Goal: Task Accomplishment & Management: Complete application form

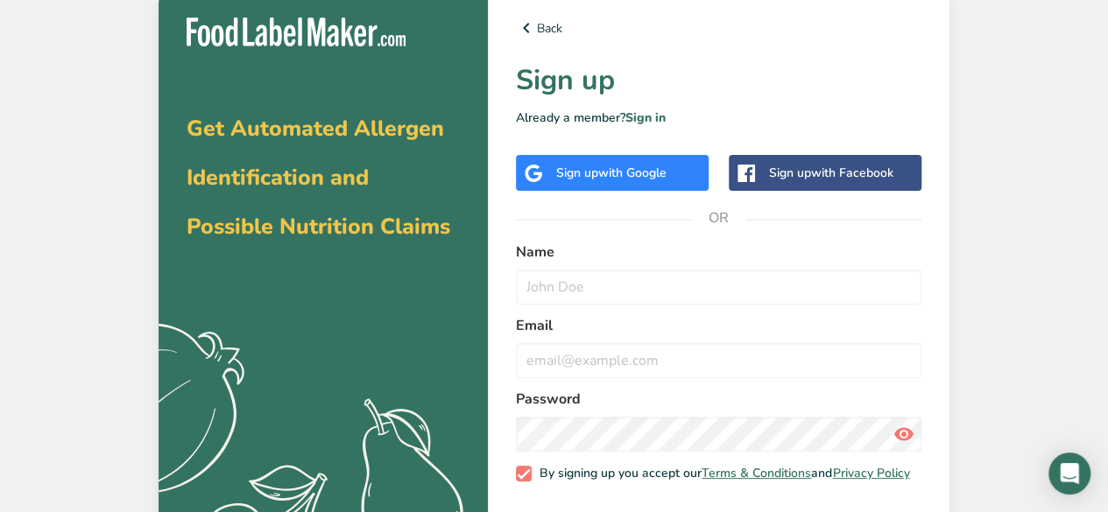
click at [620, 165] on span "with Google" at bounding box center [632, 173] width 68 height 17
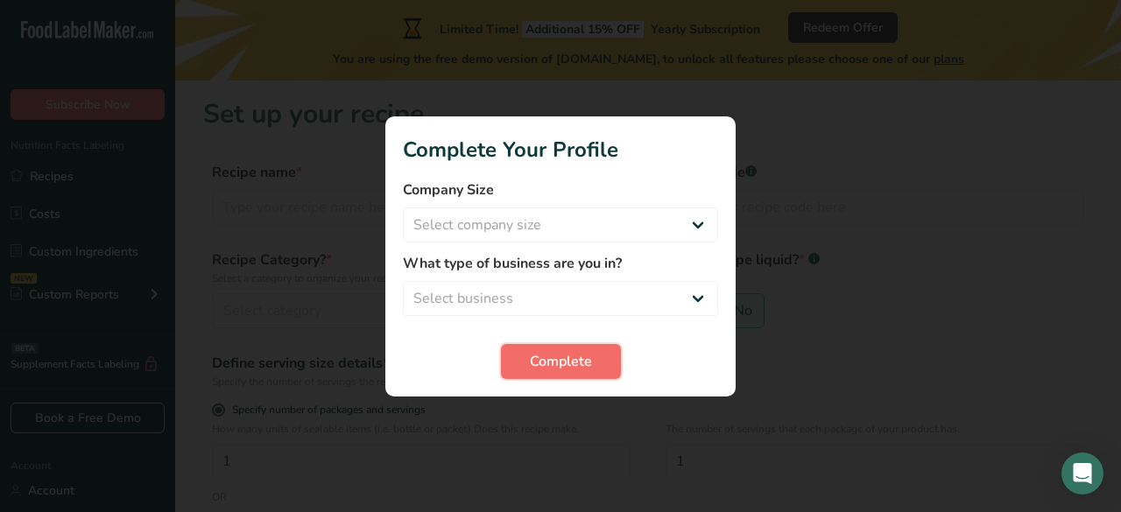
click at [555, 358] on span "Complete" at bounding box center [561, 361] width 62 height 21
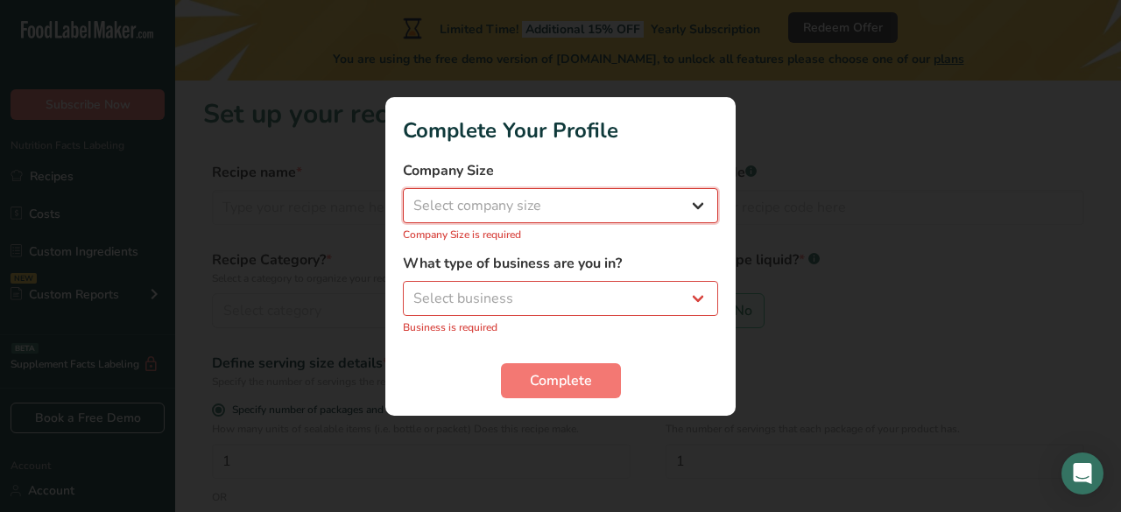
click at [520, 204] on select "Select company size Fewer than 10 Employees 10 to 50 Employees 51 to 500 Employ…" at bounding box center [560, 205] width 315 height 35
select select "1"
click at [403, 197] on select "Select company size Fewer than 10 Employees 10 to 50 Employees 51 to 500 Employ…" at bounding box center [560, 205] width 315 height 35
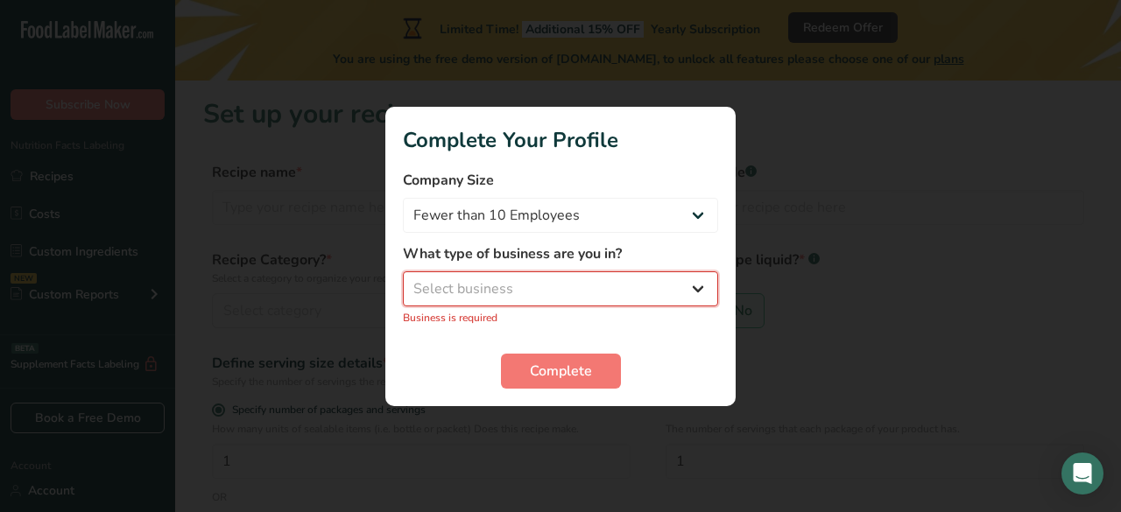
click at [496, 299] on select "Select business Packaged Food Manufacturer Restaurant & Cafe Bakery Meal Plans …" at bounding box center [560, 288] width 315 height 35
click at [464, 277] on select "Select business Packaged Food Manufacturer Restaurant & Cafe Bakery Meal Plans …" at bounding box center [560, 288] width 315 height 35
click at [490, 287] on select "Select business Packaged Food Manufacturer Restaurant & Cafe Bakery Meal Plans …" at bounding box center [560, 288] width 315 height 35
select select "8"
click at [403, 280] on select "Select business Packaged Food Manufacturer Restaurant & Cafe Bakery Meal Plans …" at bounding box center [560, 288] width 315 height 35
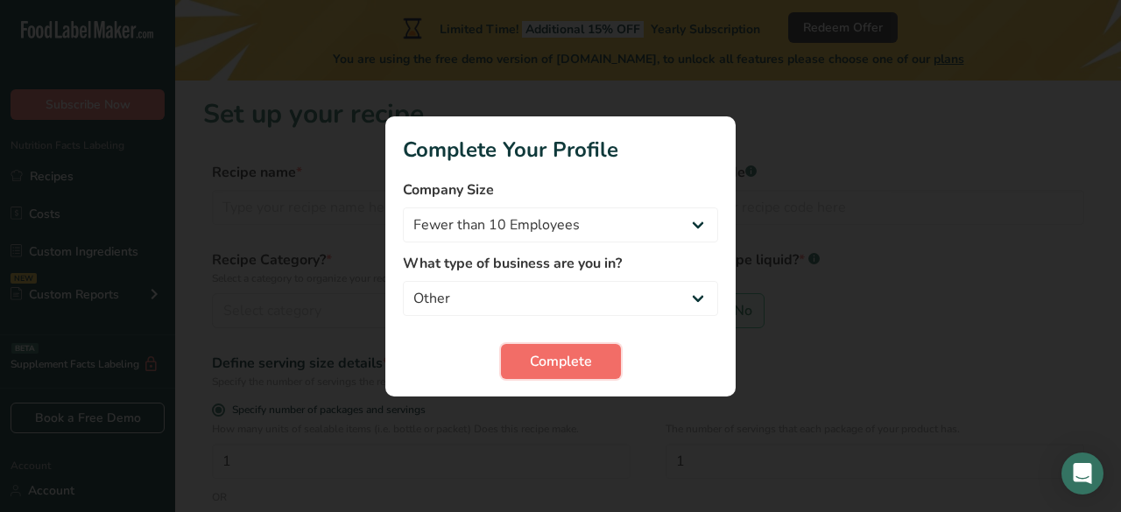
click at [569, 366] on span "Complete" at bounding box center [561, 361] width 62 height 21
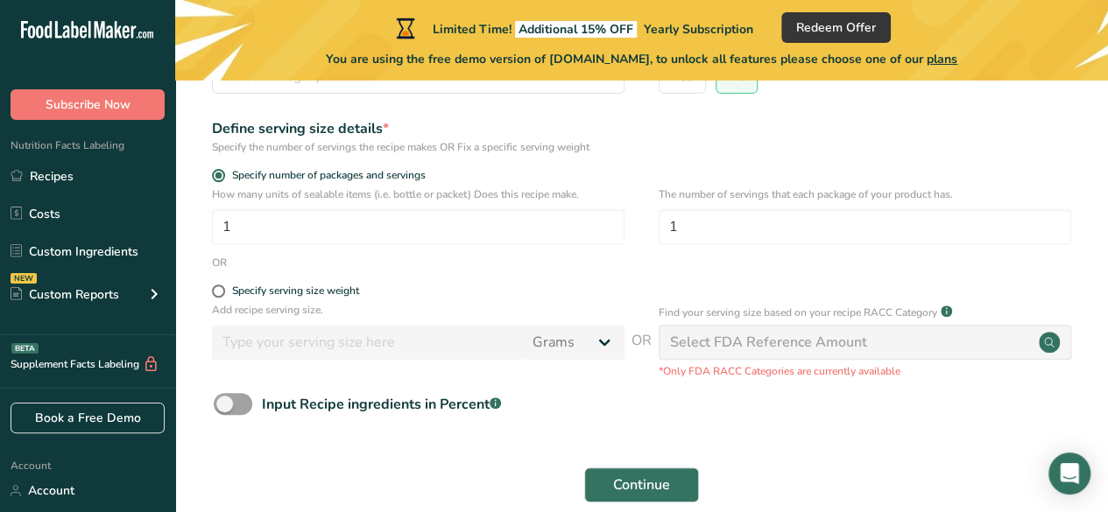
scroll to position [301, 0]
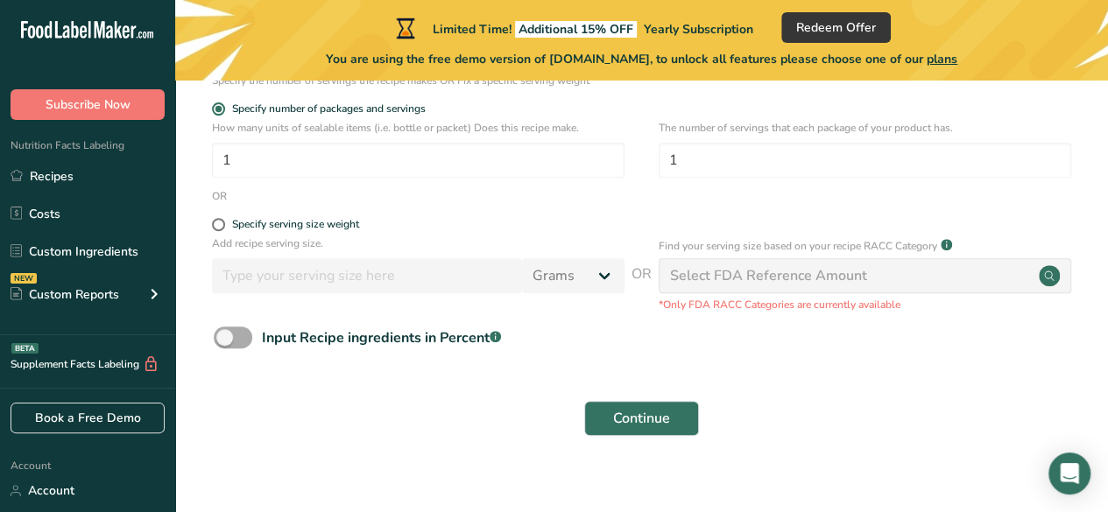
click at [241, 335] on span at bounding box center [233, 338] width 39 height 22
click at [225, 335] on input "Input Recipe ingredients in Percent .a-a{fill:#347362;}.b-a{fill:#fff;}" at bounding box center [219, 337] width 11 height 11
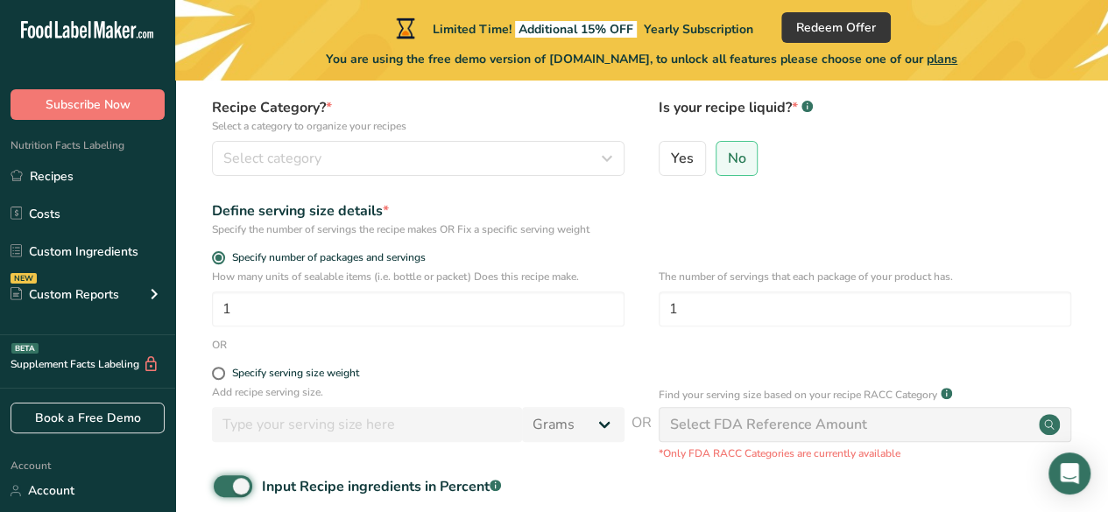
scroll to position [151, 0]
click at [236, 476] on form "Recipe name * Recipe code .a-a{fill:#347362;}.b-a{fill:#fff;} Recipe Category? …" at bounding box center [641, 342] width 876 height 663
click at [233, 486] on span at bounding box center [233, 488] width 39 height 22
click at [225, 486] on input "Input Recipe ingredients in Percent .a-a{fill:#347362;}.b-a{fill:#fff;}" at bounding box center [219, 487] width 11 height 11
checkbox input "false"
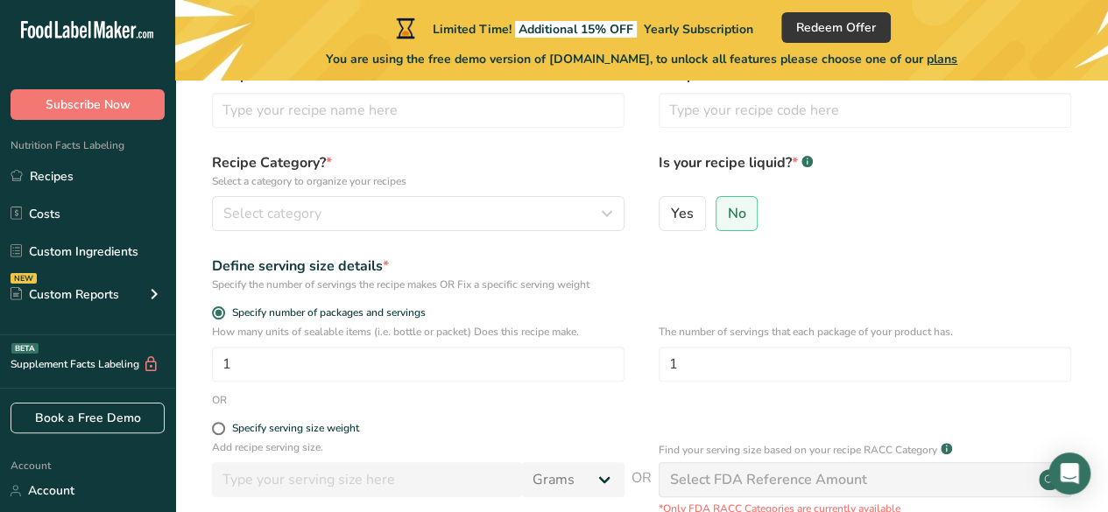
scroll to position [147, 0]
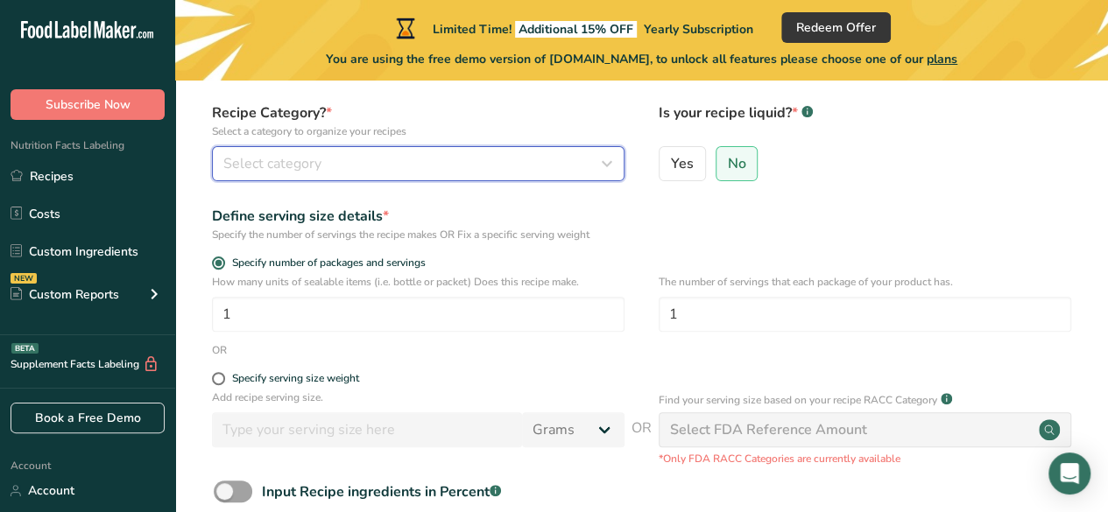
click at [477, 179] on button "Select category" at bounding box center [418, 163] width 412 height 35
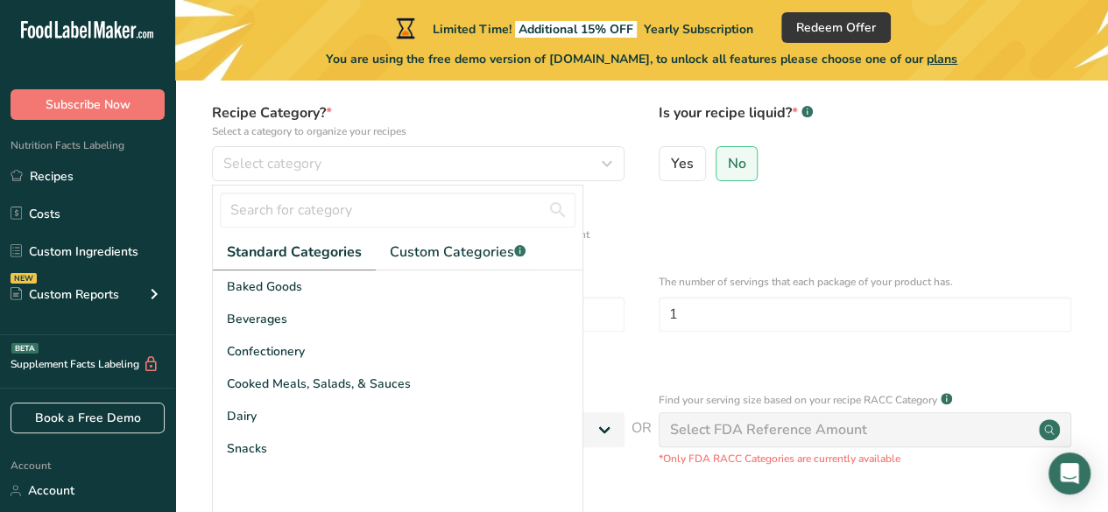
click at [718, 221] on div "Define serving size details * Specify the number of servings the recipe makes O…" at bounding box center [641, 224] width 876 height 37
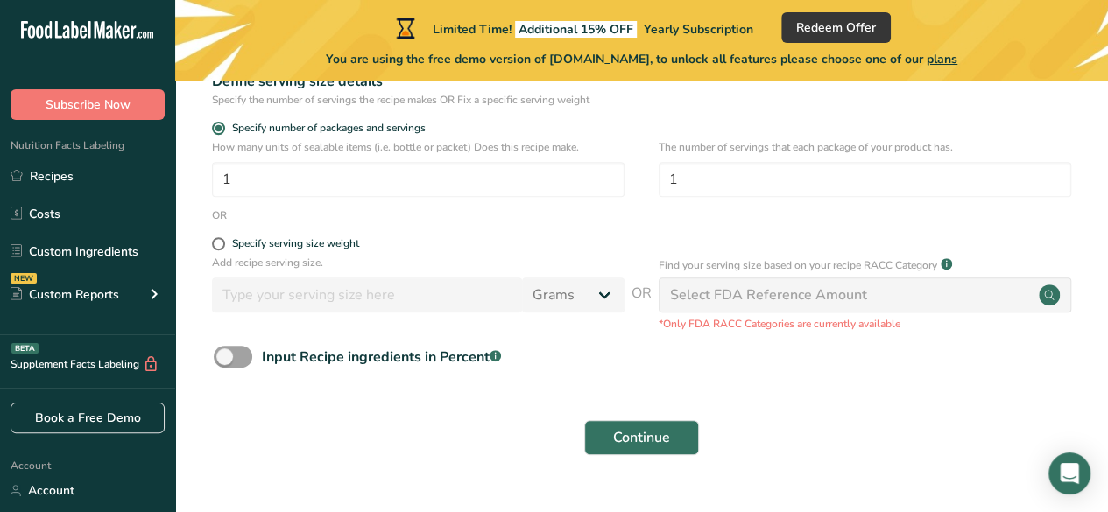
scroll to position [319, 0]
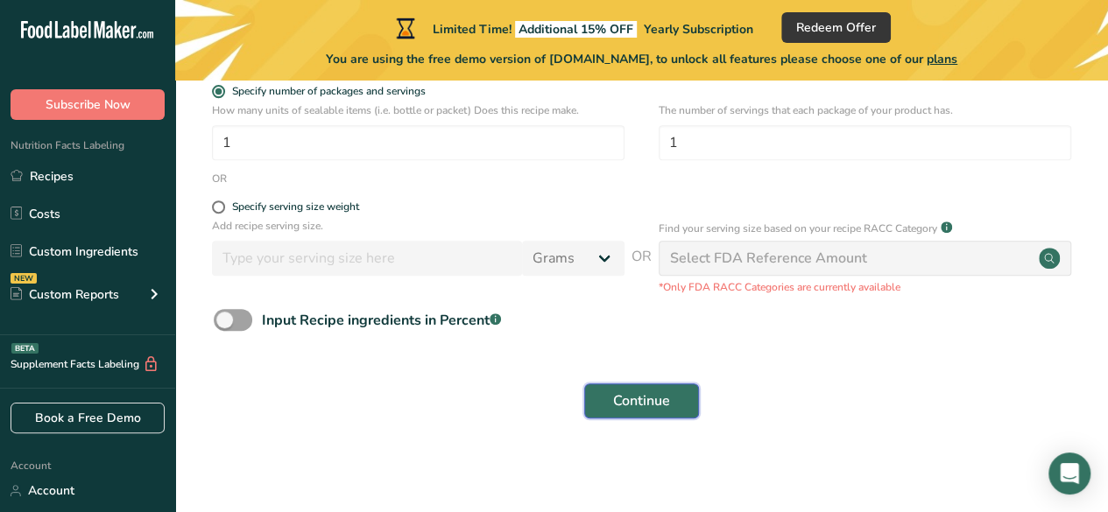
click at [616, 399] on span "Continue" at bounding box center [641, 401] width 57 height 21
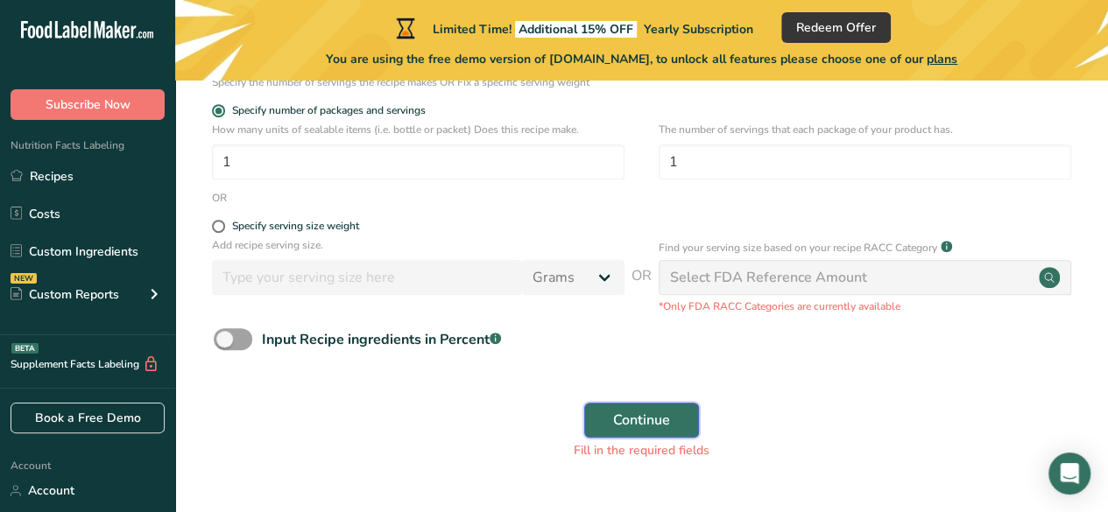
scroll to position [325, 0]
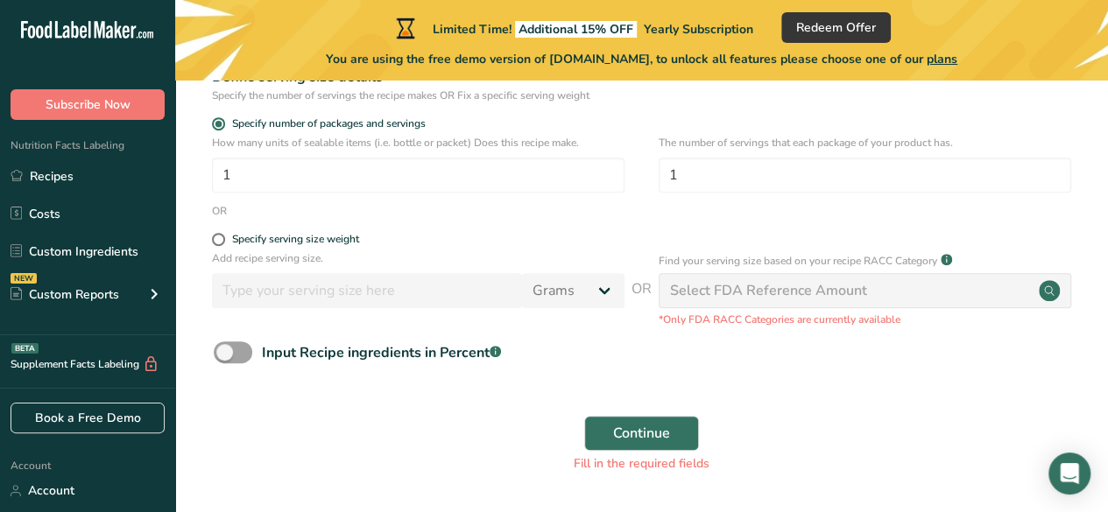
click at [879, 285] on div "Select FDA Reference Amount" at bounding box center [864, 290] width 412 height 35
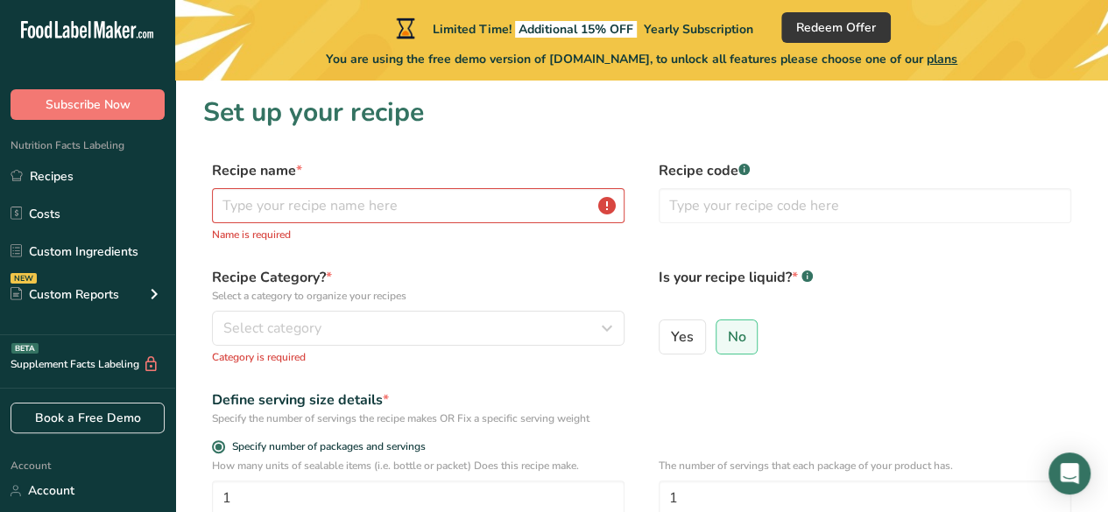
scroll to position [0, 0]
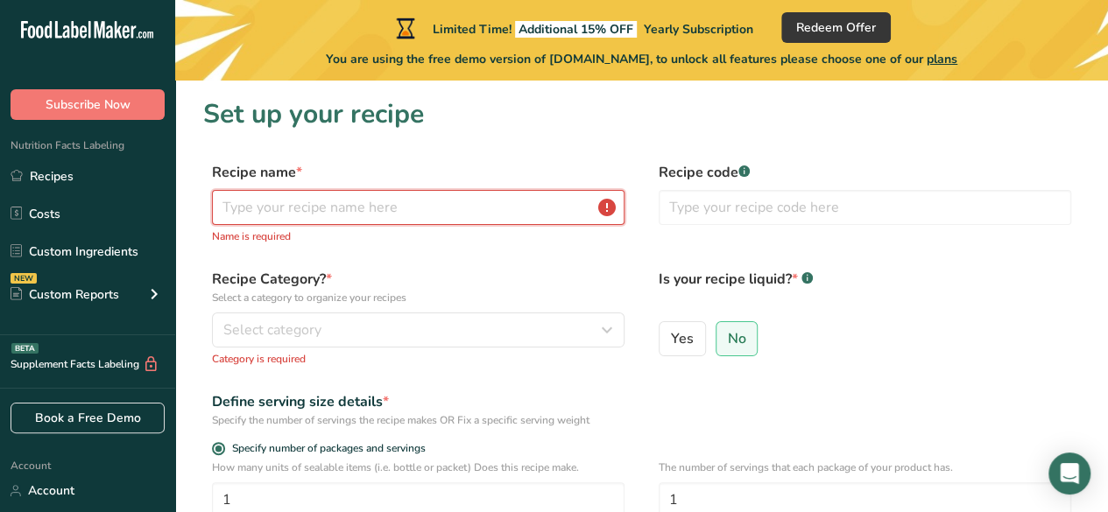
click at [423, 202] on input "text" at bounding box center [418, 207] width 412 height 35
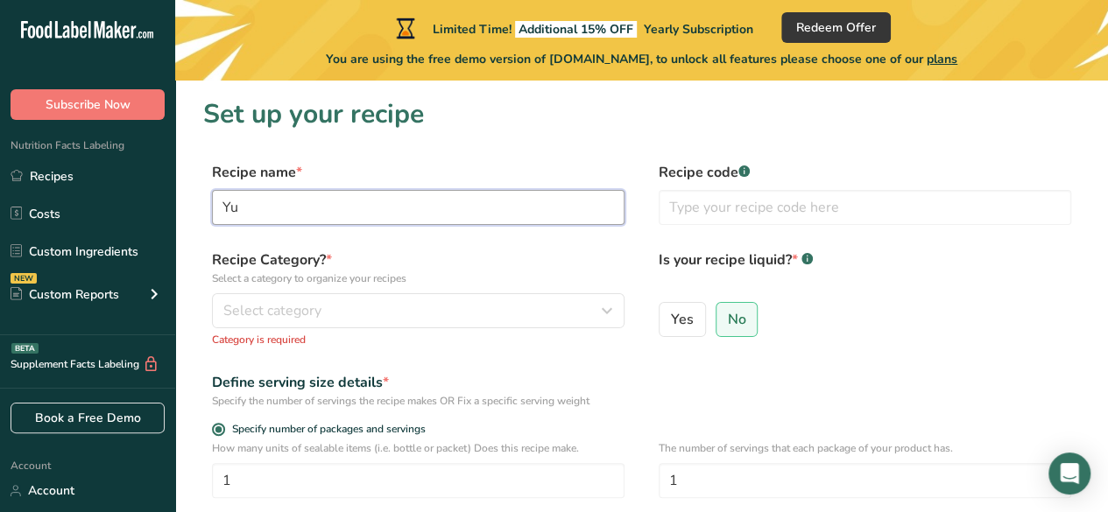
type input "Y"
type input "Tuna Onigiri"
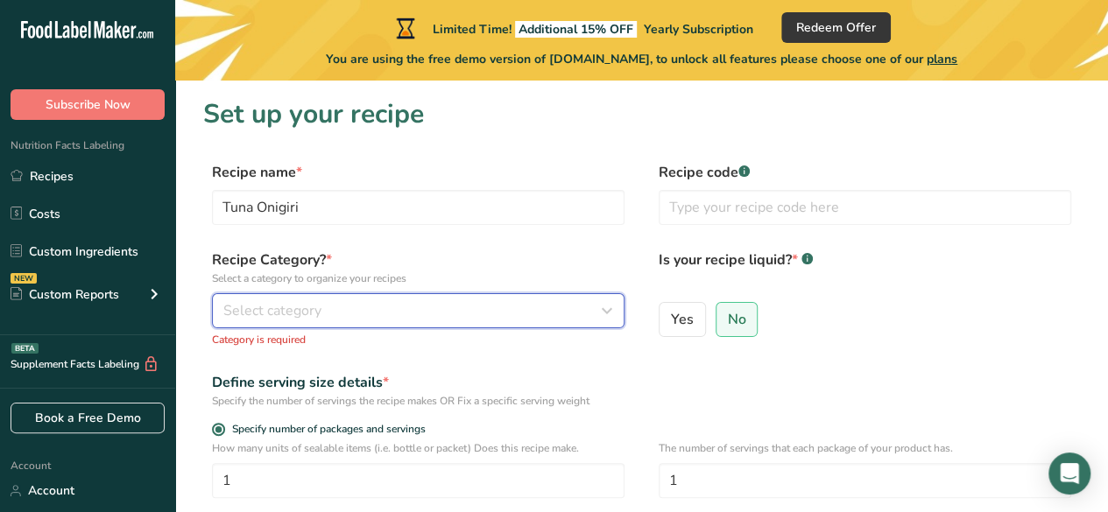
click at [400, 298] on button "Select category" at bounding box center [418, 310] width 412 height 35
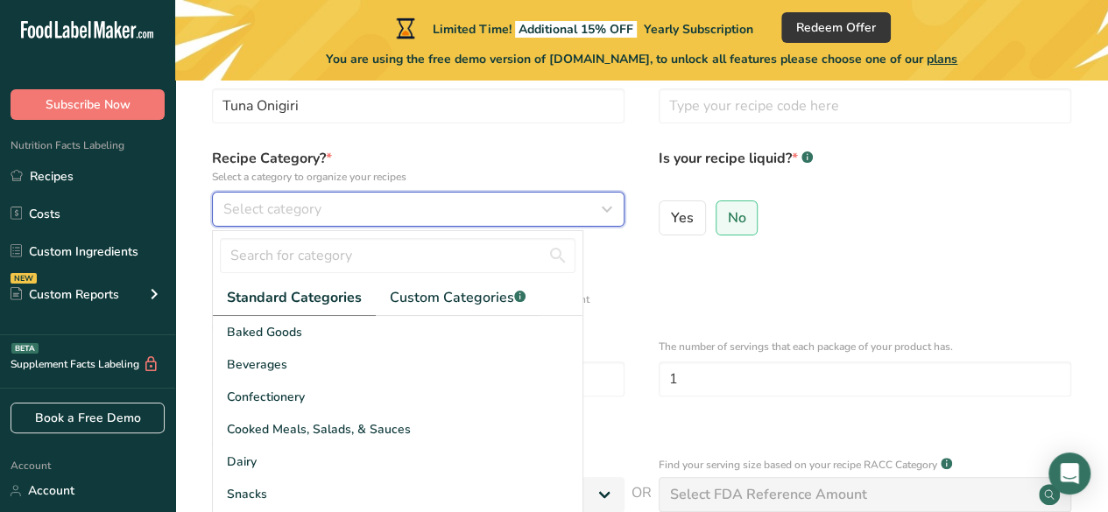
scroll to position [115, 0]
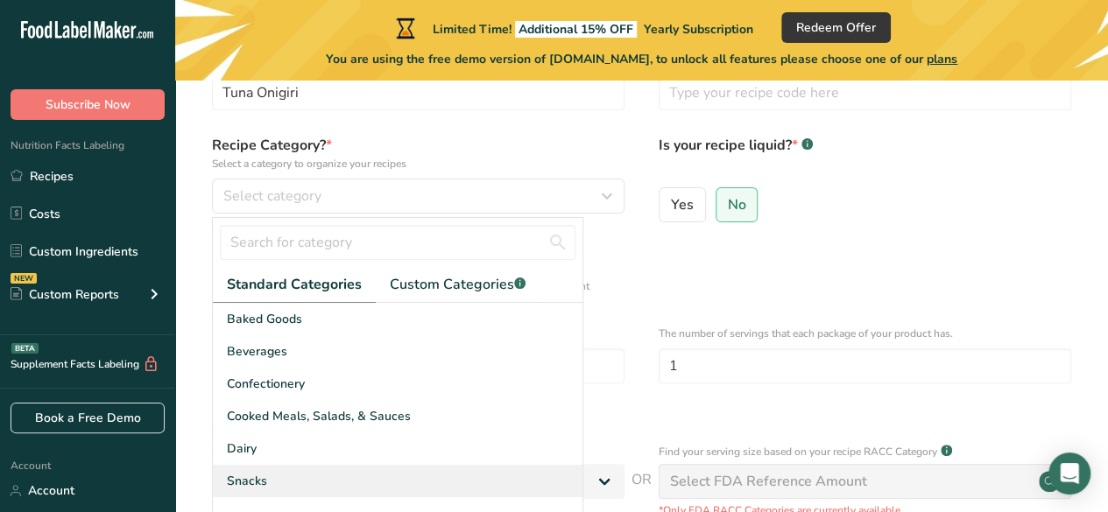
click at [334, 465] on div "Snacks" at bounding box center [398, 481] width 370 height 32
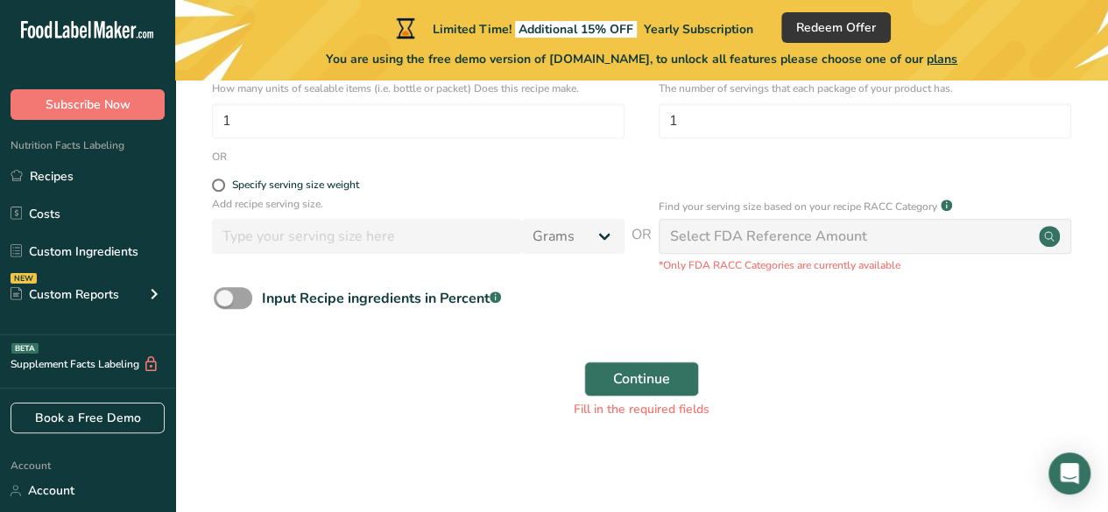
scroll to position [341, 0]
click at [648, 389] on button "Continue" at bounding box center [641, 378] width 115 height 35
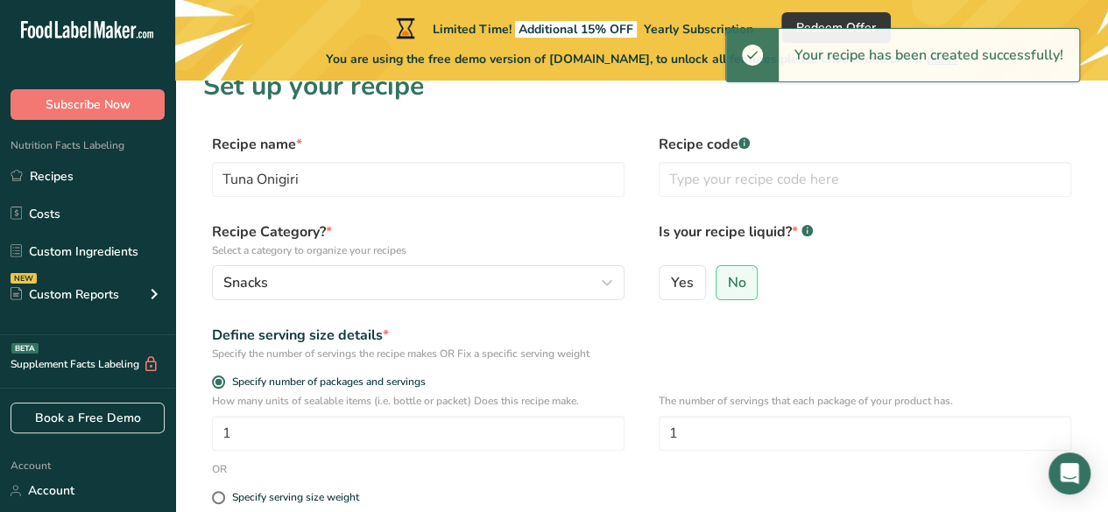
scroll to position [0, 0]
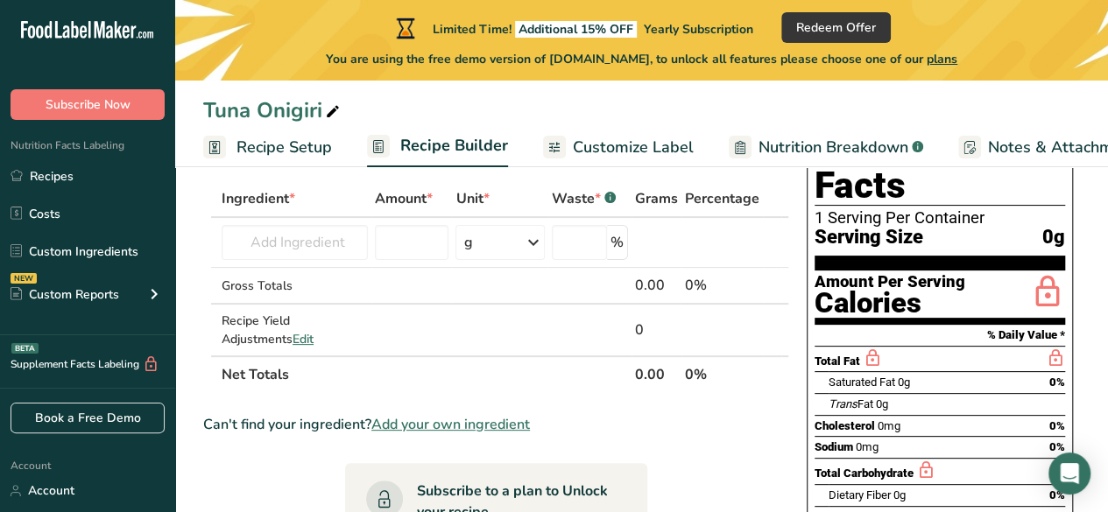
scroll to position [88, 0]
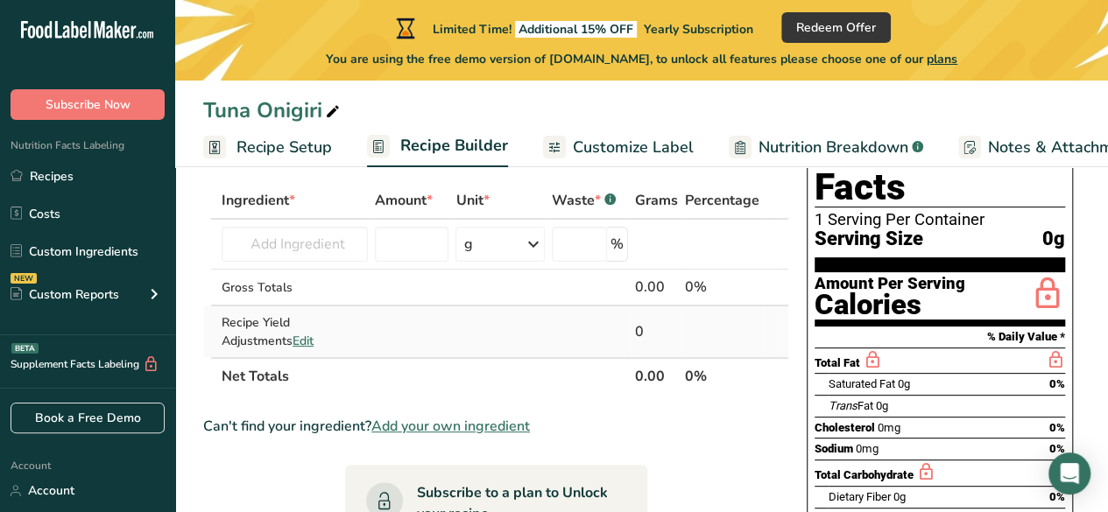
click at [292, 336] on span "Edit" at bounding box center [302, 341] width 21 height 17
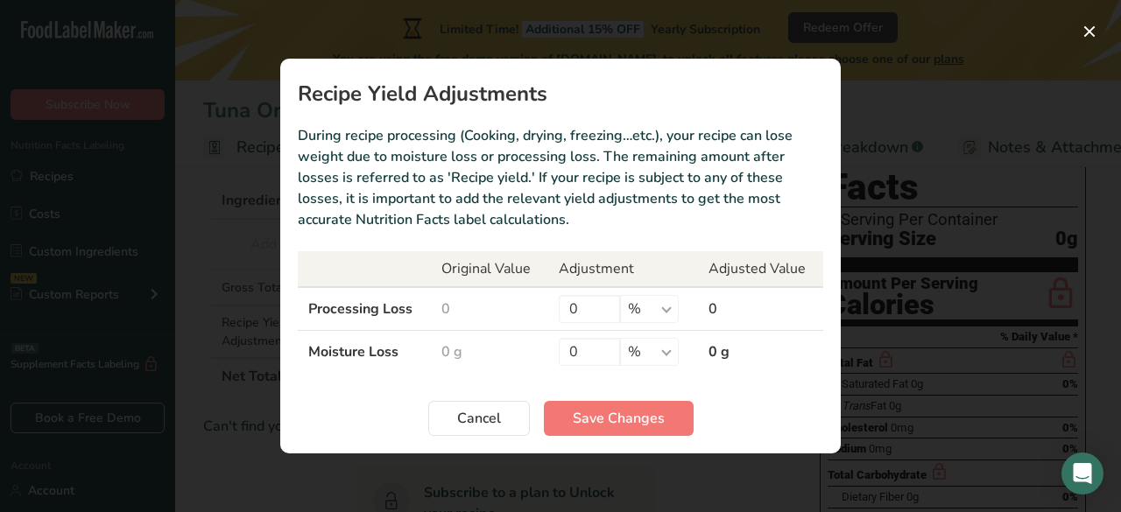
click at [1103, 32] on div "Recipe yield modal" at bounding box center [560, 256] width 1121 height 512
